Goal: Task Accomplishment & Management: Use online tool/utility

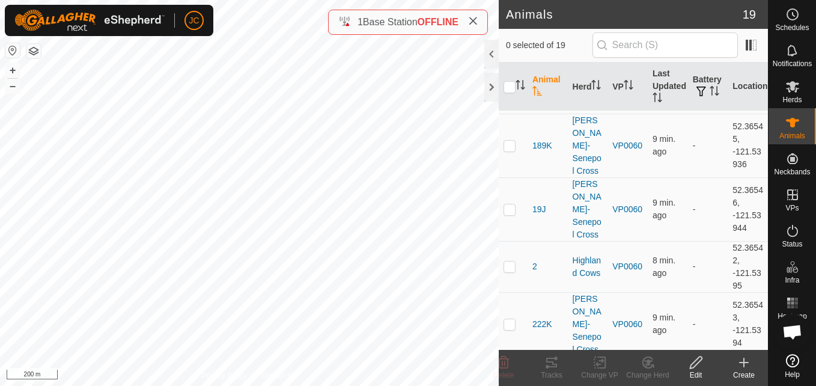
scroll to position [151, 0]
click at [728, 181] on td "52.36546, -121.53944" at bounding box center [748, 209] width 40 height 64
copy td "52.36546"
drag, startPoint x: 724, startPoint y: 198, endPoint x: 743, endPoint y: 207, distance: 21.8
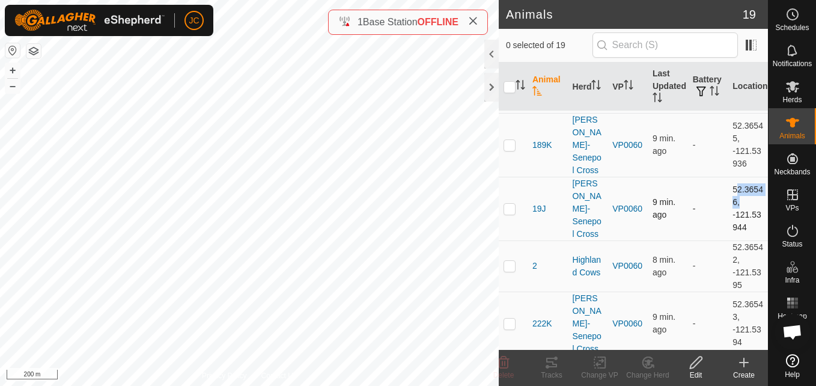
click at [743, 207] on td "52.36546, -121.53944" at bounding box center [748, 209] width 40 height 64
copy td "-121.53944"
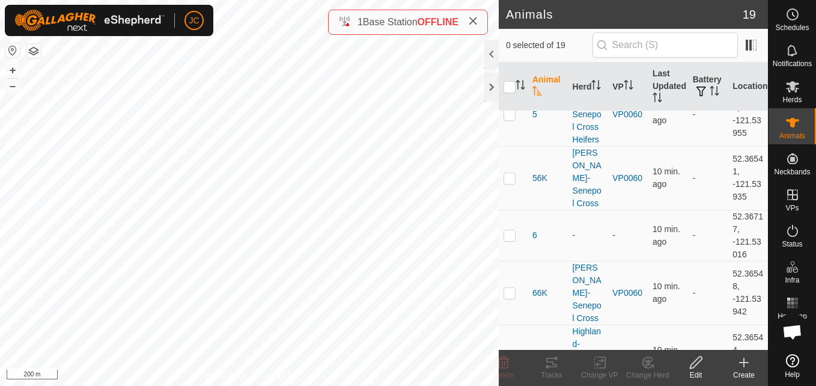
scroll to position [607, 0]
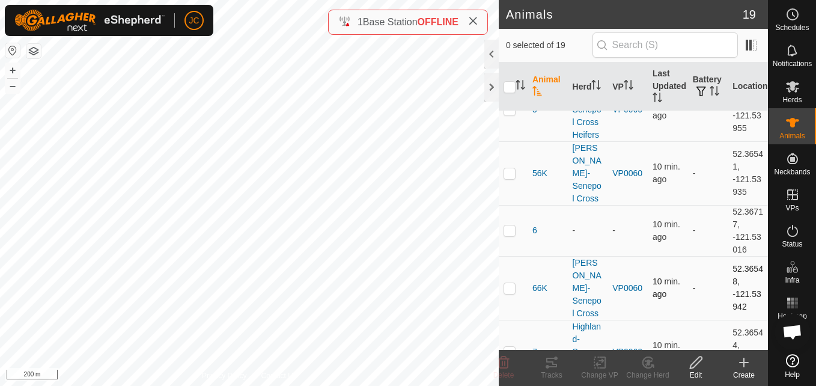
click at [728, 256] on td "52.36548, -121.53942" at bounding box center [748, 288] width 40 height 64
drag, startPoint x: 728, startPoint y: 240, endPoint x: 711, endPoint y: 231, distance: 19.1
click at [711, 256] on td "-" at bounding box center [708, 288] width 40 height 64
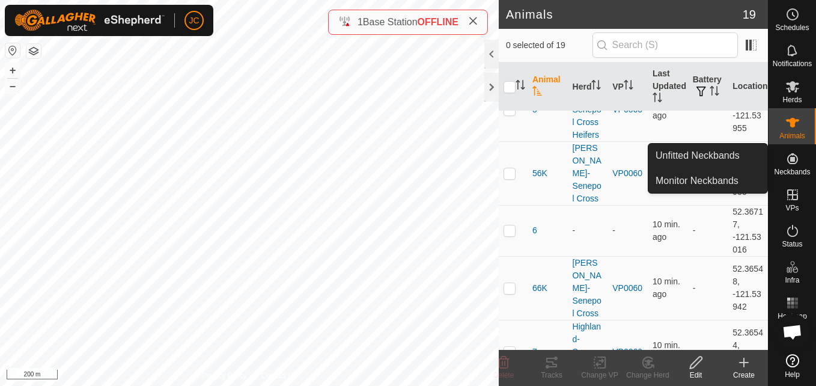
click at [796, 164] on icon at bounding box center [793, 158] width 14 height 14
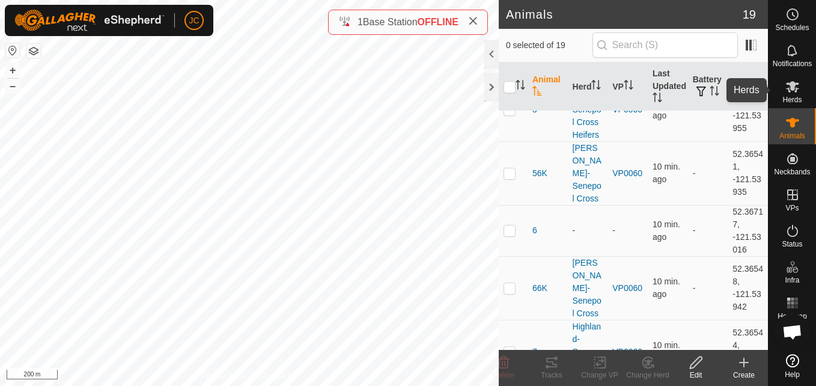
click at [798, 103] on span "Herds" at bounding box center [792, 99] width 19 height 7
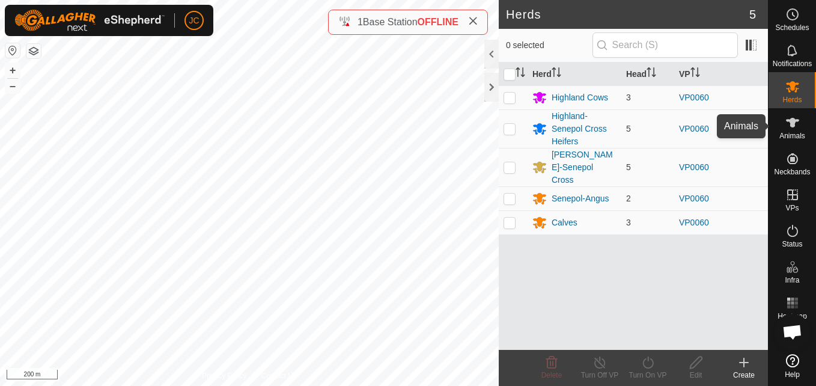
click at [784, 138] on span "Animals" at bounding box center [793, 135] width 26 height 7
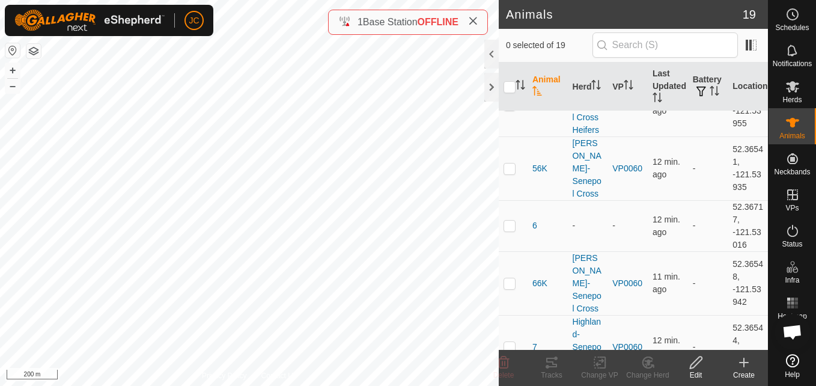
scroll to position [616, 0]
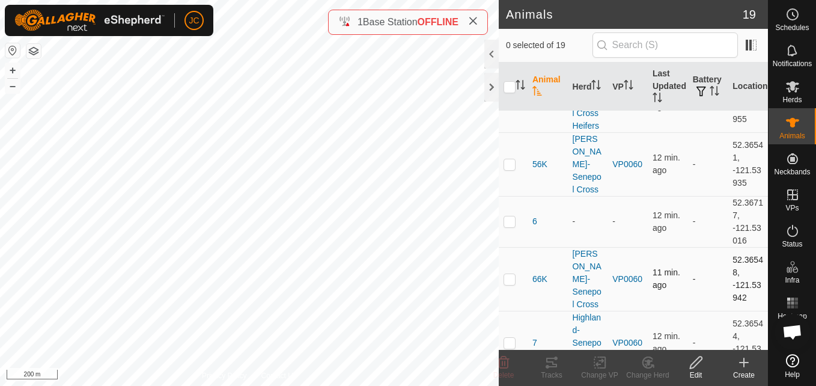
click at [736, 247] on td "52.36548, -121.53942" at bounding box center [748, 279] width 40 height 64
click at [510, 247] on td at bounding box center [513, 279] width 29 height 64
checkbox input "true"
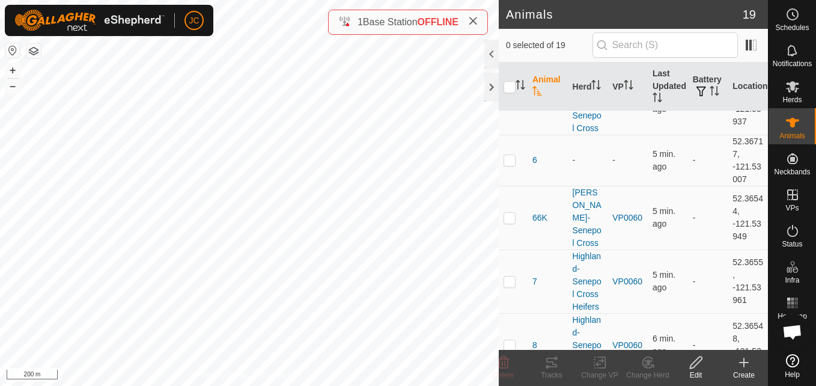
scroll to position [700, 0]
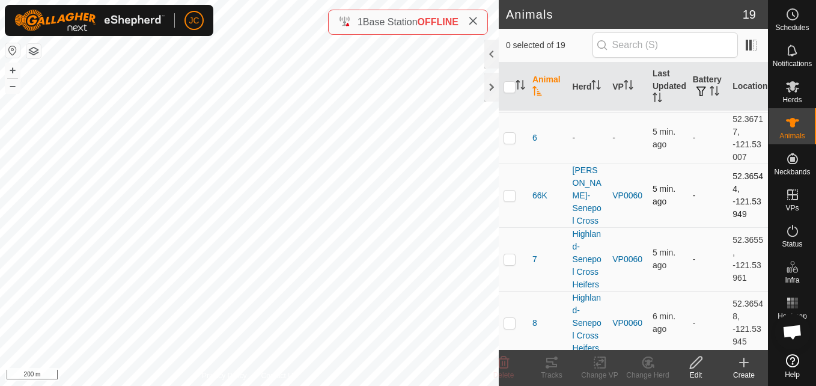
click at [733, 163] on td "52.36544, -121.53949" at bounding box center [748, 195] width 40 height 64
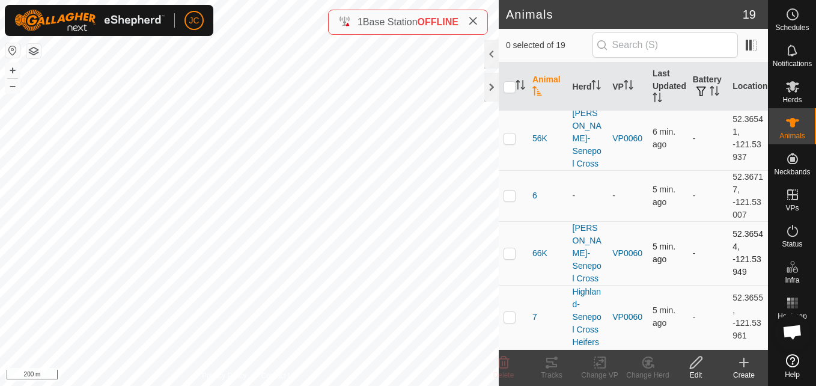
scroll to position [641, 0]
click at [730, 222] on td "52.36544, -121.53949" at bounding box center [748, 254] width 40 height 64
drag, startPoint x: 730, startPoint y: 191, endPoint x: 730, endPoint y: 206, distance: 15.0
click at [730, 222] on td "52.36544, -121.53949" at bounding box center [748, 254] width 40 height 64
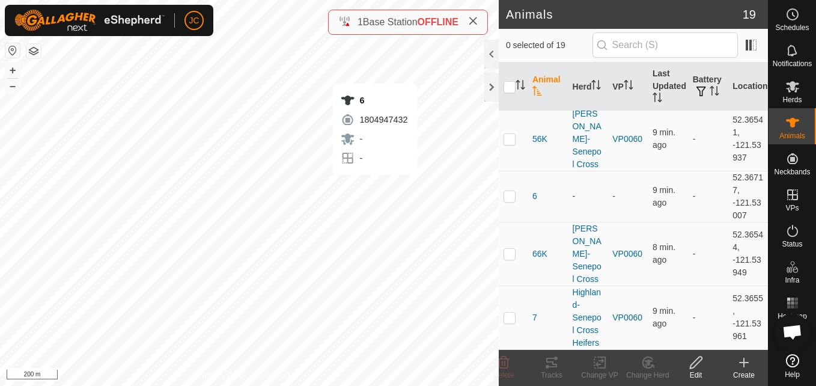
checkbox input "true"
drag, startPoint x: 725, startPoint y: 130, endPoint x: 747, endPoint y: 161, distance: 37.5
click at [747, 171] on td "52.36717, -121.53007" at bounding box center [748, 196] width 40 height 51
copy td "52.36717, -121.53007"
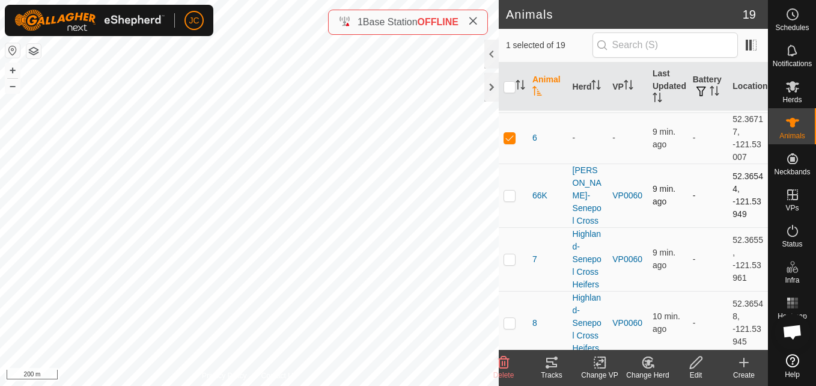
scroll to position [691, 0]
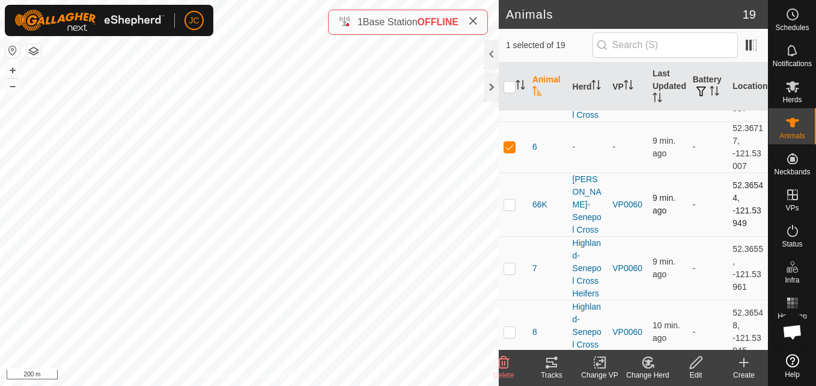
drag, startPoint x: 719, startPoint y: 129, endPoint x: 752, endPoint y: 159, distance: 45.1
click at [752, 172] on tr "66K [PERSON_NAME]-Senepol Cross VP0060 9 min. ago - 52.36544, -121.53949" at bounding box center [633, 204] width 269 height 64
drag, startPoint x: 752, startPoint y: 159, endPoint x: 725, endPoint y: 128, distance: 41.7
click at [728, 172] on td "52.36544, -121.53949" at bounding box center [748, 204] width 40 height 64
copy td "52.36544, -121.53949"
